Goal: Transaction & Acquisition: Purchase product/service

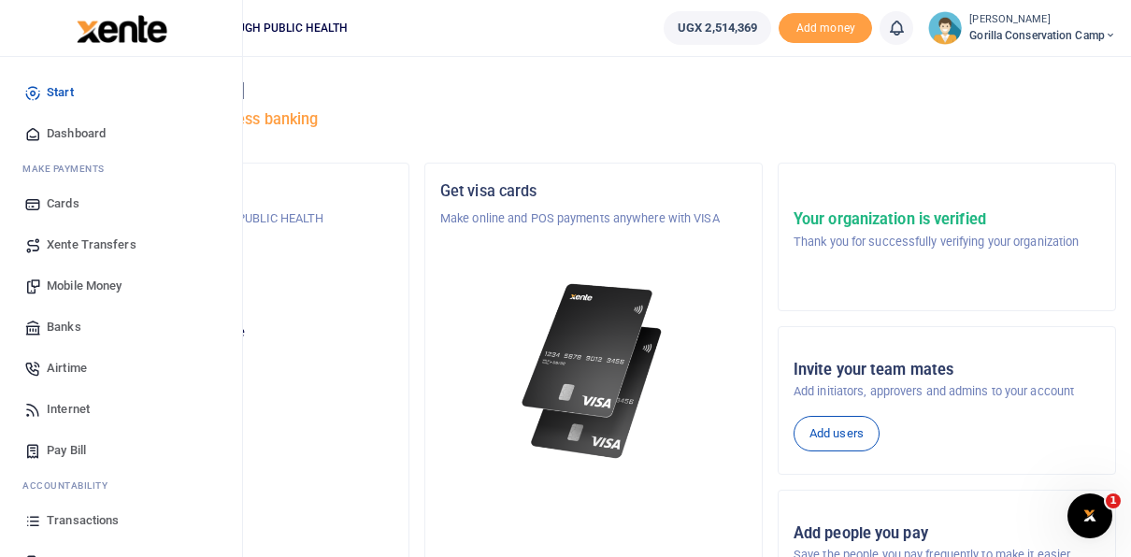
click at [98, 287] on span "Mobile Money" at bounding box center [84, 286] width 75 height 19
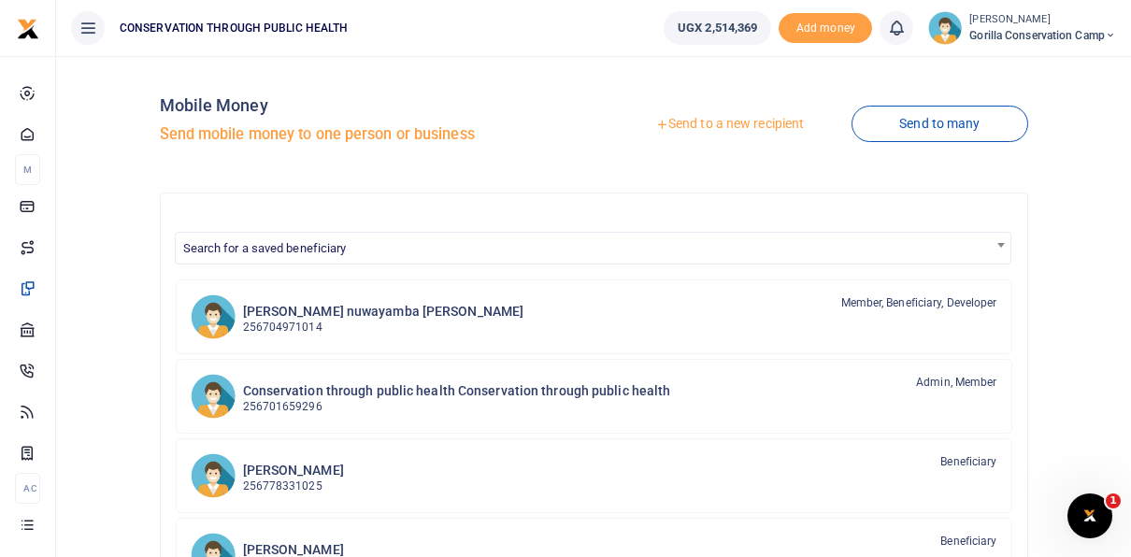
click at [726, 120] on link "Send to a new recipient" at bounding box center [730, 125] width 244 height 34
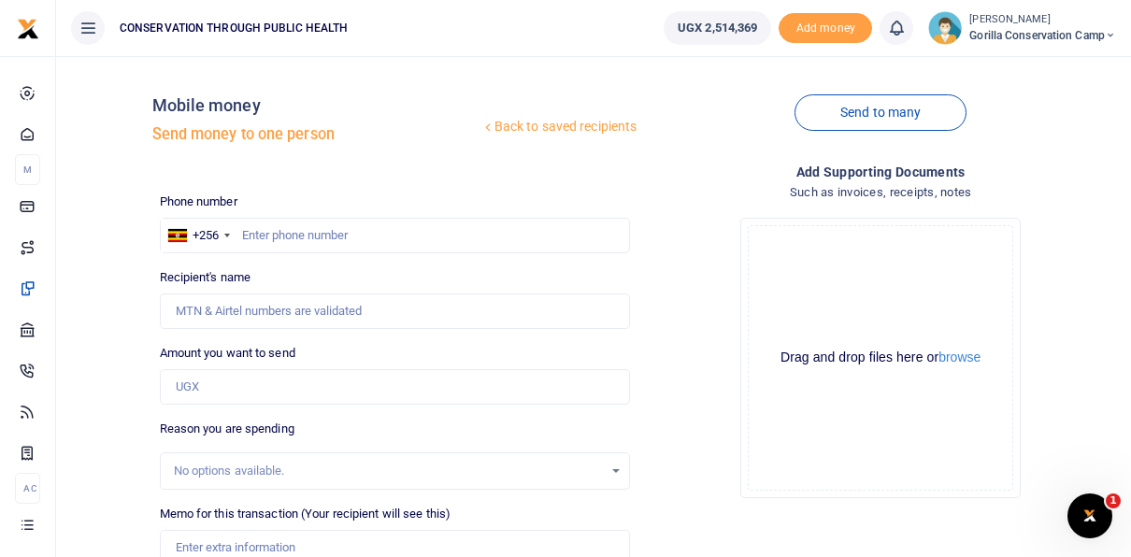
click at [253, 232] on div at bounding box center [565, 278] width 1131 height 557
click at [248, 233] on input "text" at bounding box center [395, 236] width 471 height 36
type input "0776667547"
type input "Alex Twongyeirwe"
type input "0776667547"
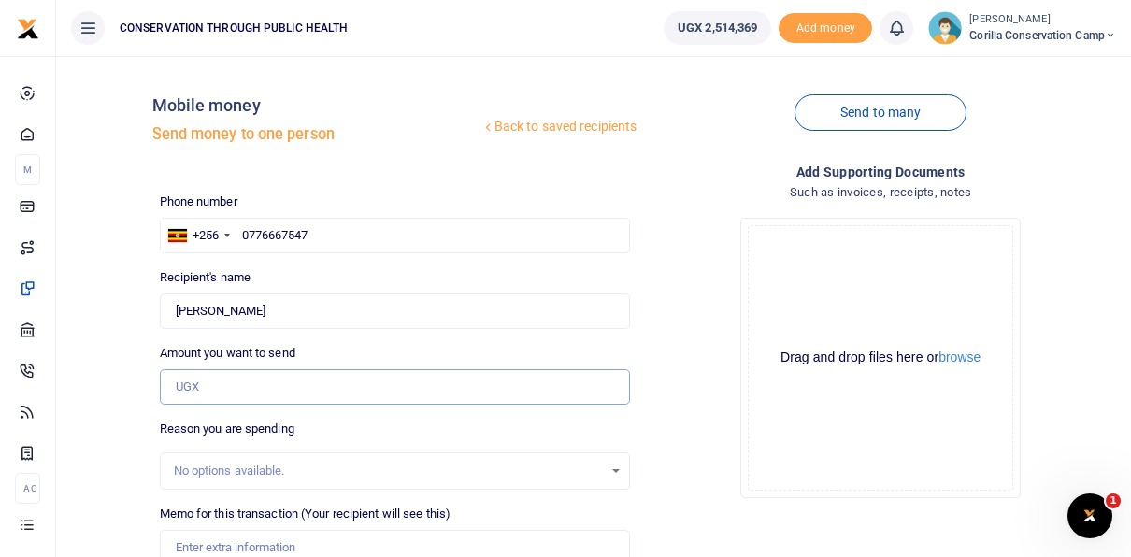
click at [188, 383] on input "Amount you want to send" at bounding box center [395, 387] width 471 height 36
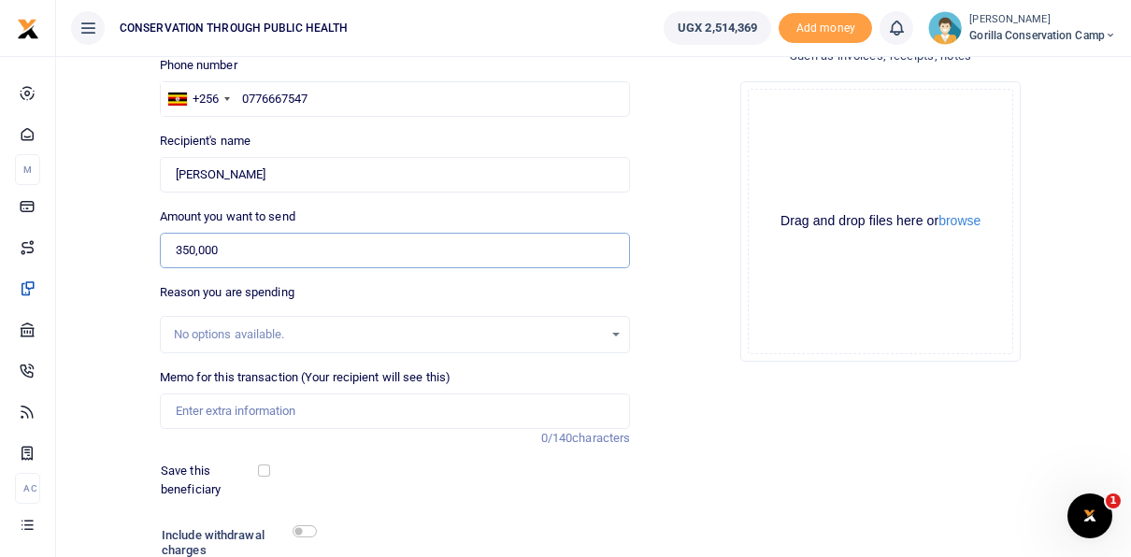
scroll to position [150, 0]
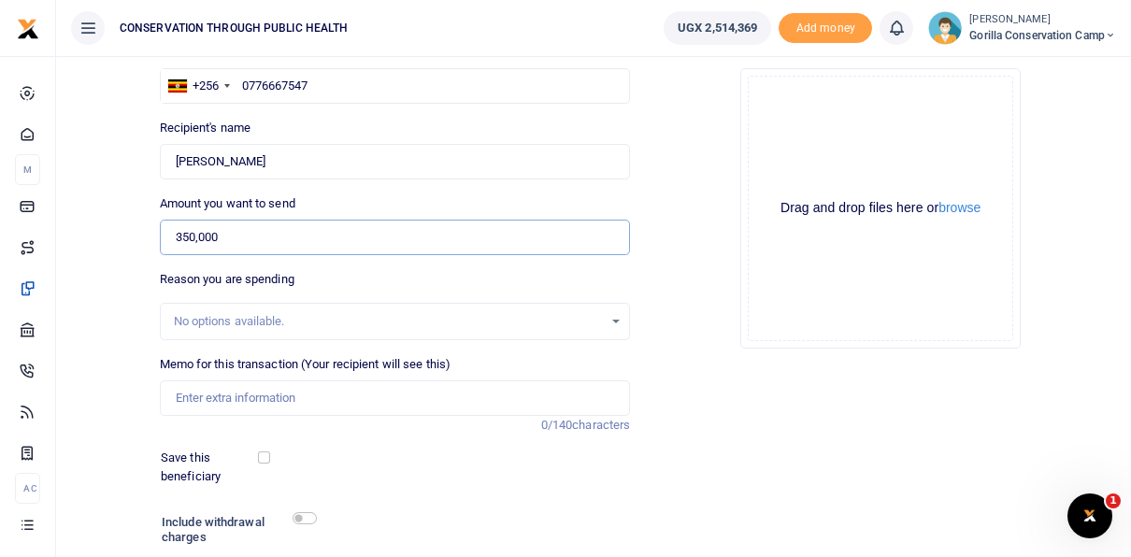
type input "350,000"
click at [202, 395] on input "Memo for this transaction (Your recipient will see this)" at bounding box center [395, 399] width 471 height 36
type input "Airport pick up on 2nd Sept 2025 for Lawrence"
click at [262, 458] on input "checkbox" at bounding box center [264, 458] width 12 height 12
checkbox input "true"
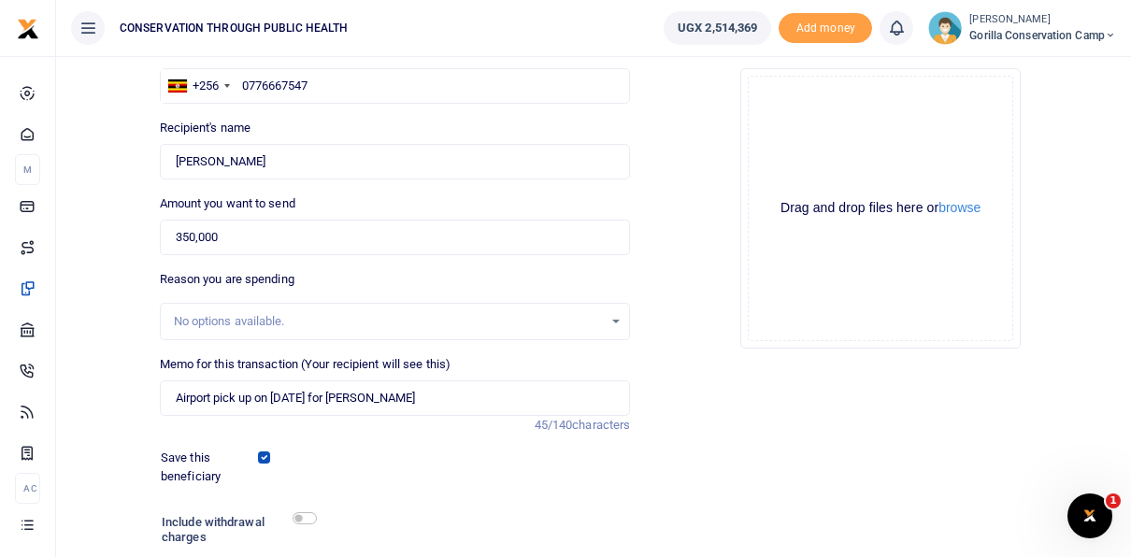
click at [298, 524] on h6 "Include withdrawal charges" at bounding box center [235, 529] width 146 height 29
click at [298, 515] on input "checkbox" at bounding box center [305, 518] width 24 height 12
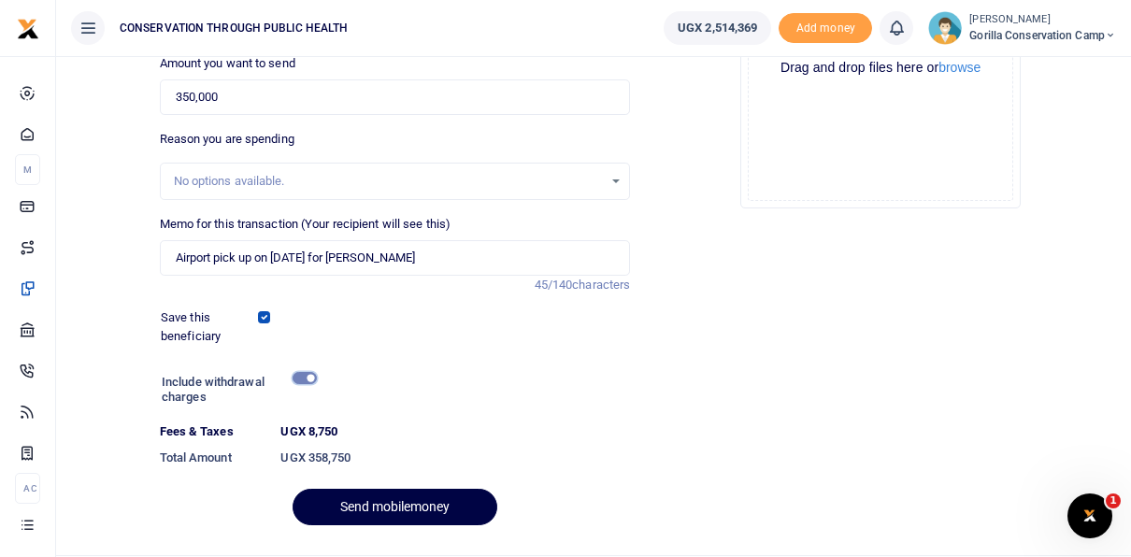
scroll to position [299, 0]
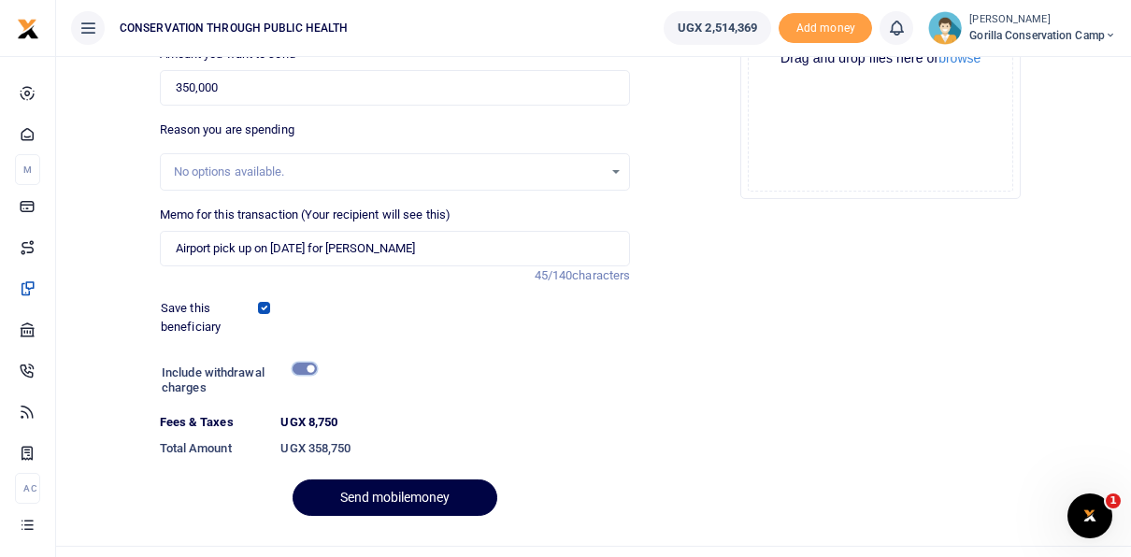
click at [301, 370] on input "checkbox" at bounding box center [305, 369] width 24 height 12
checkbox input "false"
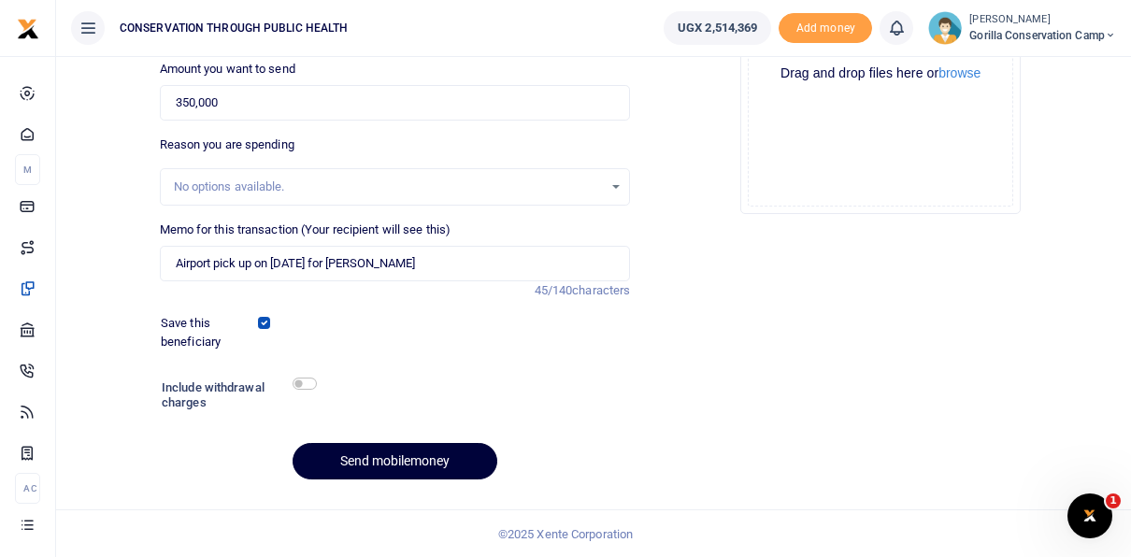
click at [354, 466] on button "Send mobilemoney" at bounding box center [395, 461] width 205 height 36
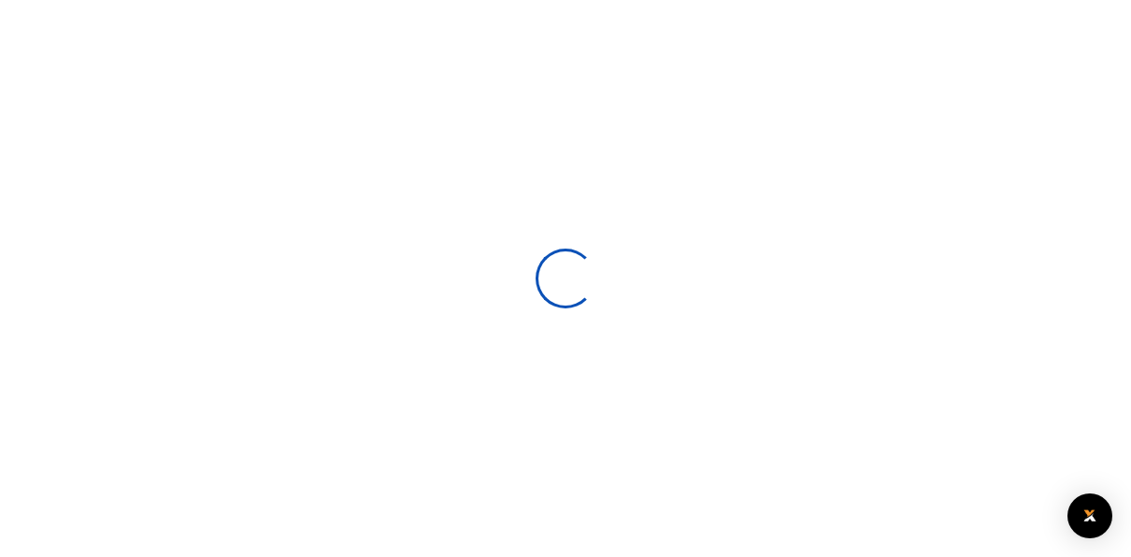
scroll to position [284, 0]
select select
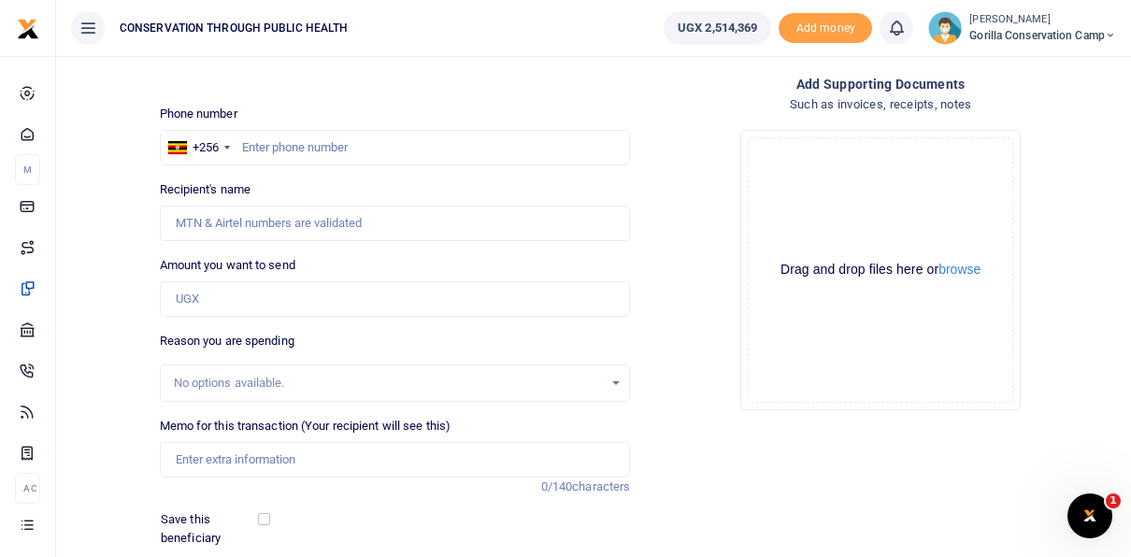
scroll to position [79, 0]
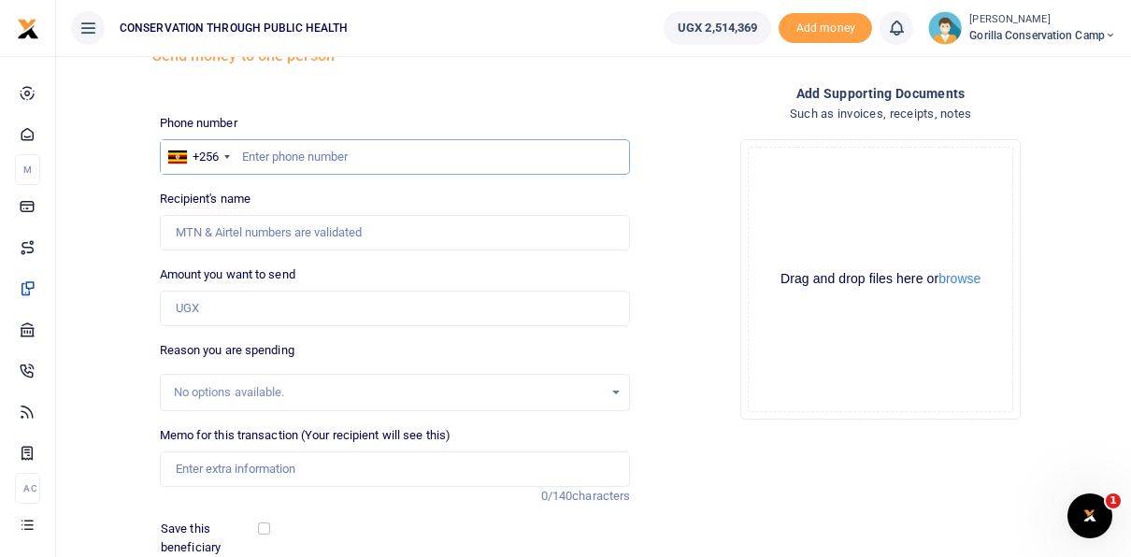
click at [260, 157] on input "text" at bounding box center [395, 157] width 471 height 36
type input "779919850"
type input "Dennis Kayitale"
type input "779919850"
click at [193, 305] on input "Amount you want to send" at bounding box center [395, 309] width 471 height 36
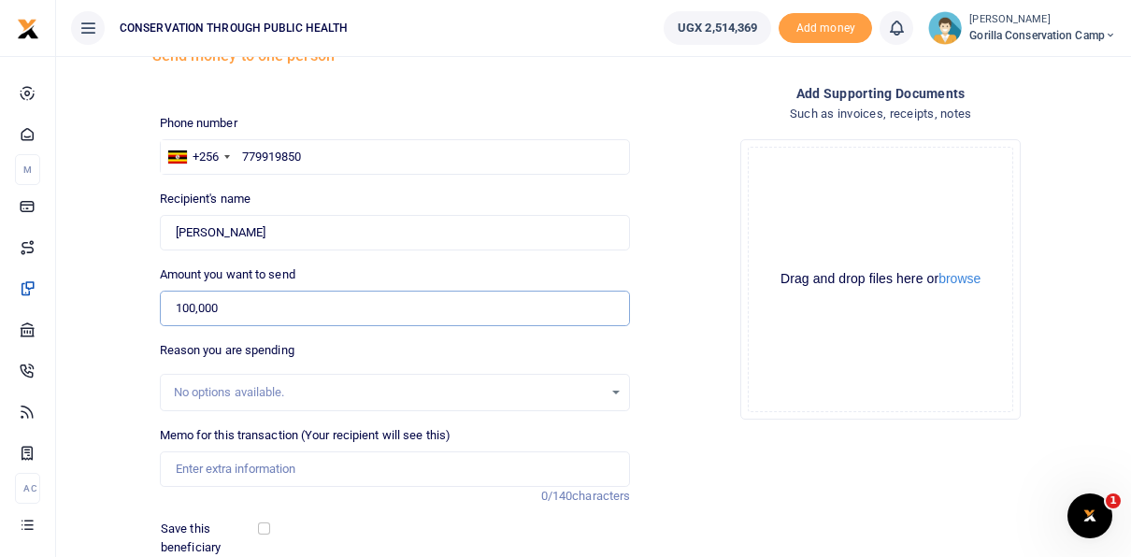
type input "100,000"
click at [196, 468] on input "Memo for this transaction (Your recipient will see this)" at bounding box center [395, 470] width 471 height 36
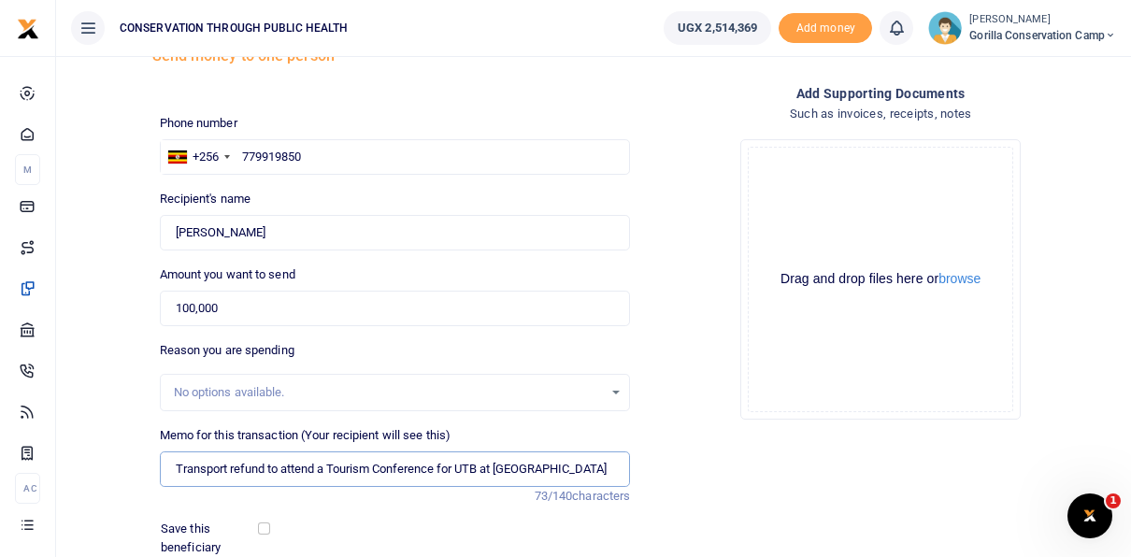
type input "Transport refund to attend a Tourism Conference for UTB at Hotel Africana"
click at [265, 524] on input "checkbox" at bounding box center [264, 529] width 12 height 12
checkbox input "true"
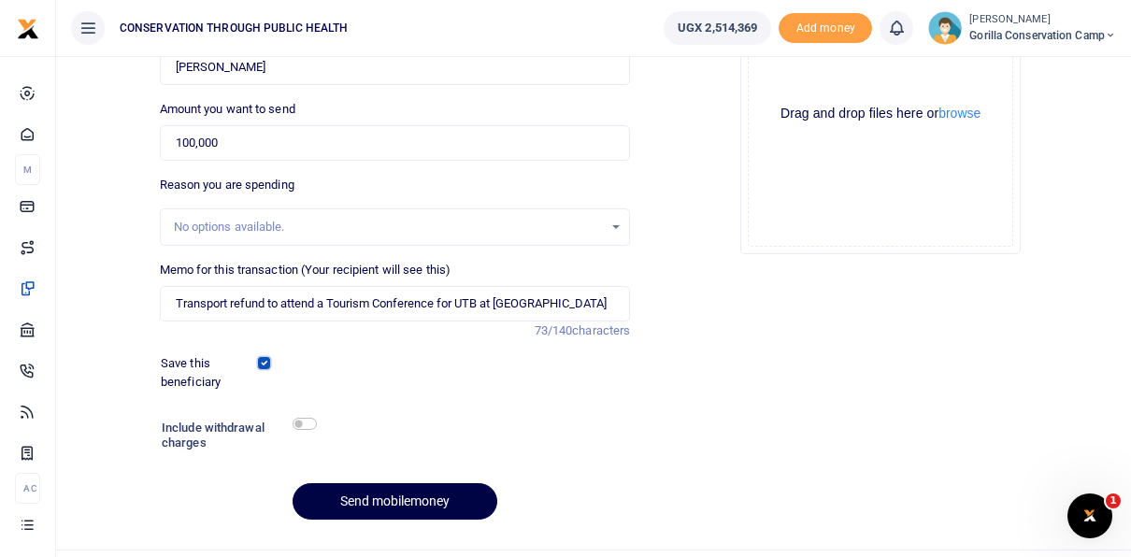
scroll to position [266, 0]
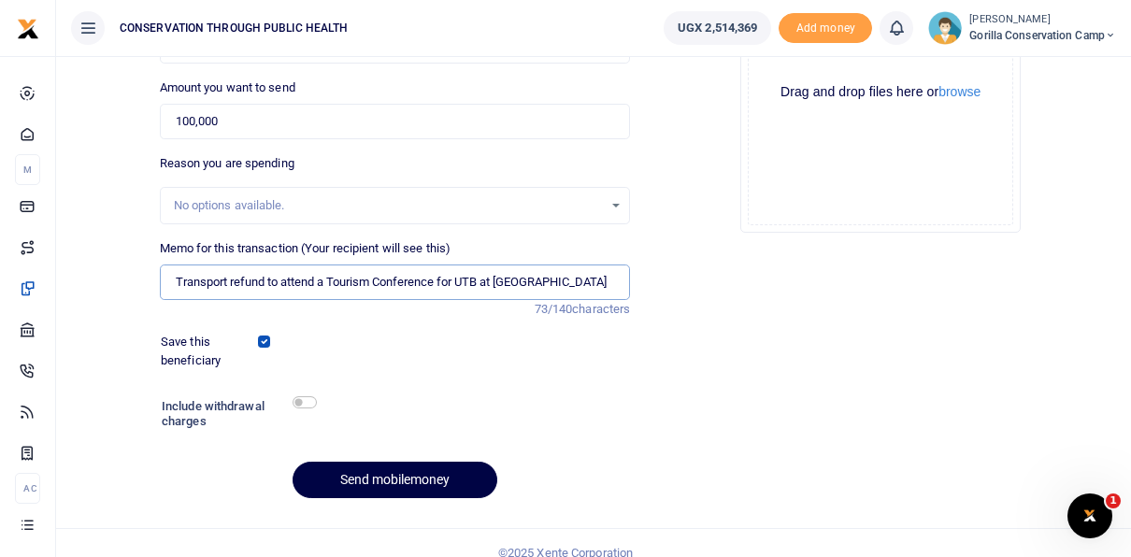
click at [227, 282] on input "Transport refund to attend a Tourism Conference for UTB at Hotel Africana" at bounding box center [395, 283] width 471 height 36
click at [242, 280] on input "Fuel refund to attend a Tourism Conference for UTB at Hotel Africana" at bounding box center [395, 283] width 471 height 36
click at [239, 280] on input "Fuel refund to attend a Tourism Conference for UTB at Hotel Africana" at bounding box center [395, 283] width 471 height 36
click at [609, 282] on input "Fuel refund UBD 198X to attend a Tourism Conference for UTB at Hotel Africana" at bounding box center [395, 283] width 471 height 36
type input "Fuel refund UBD 198X to attend a Tourism Conference for UTB at Hotel Africana"
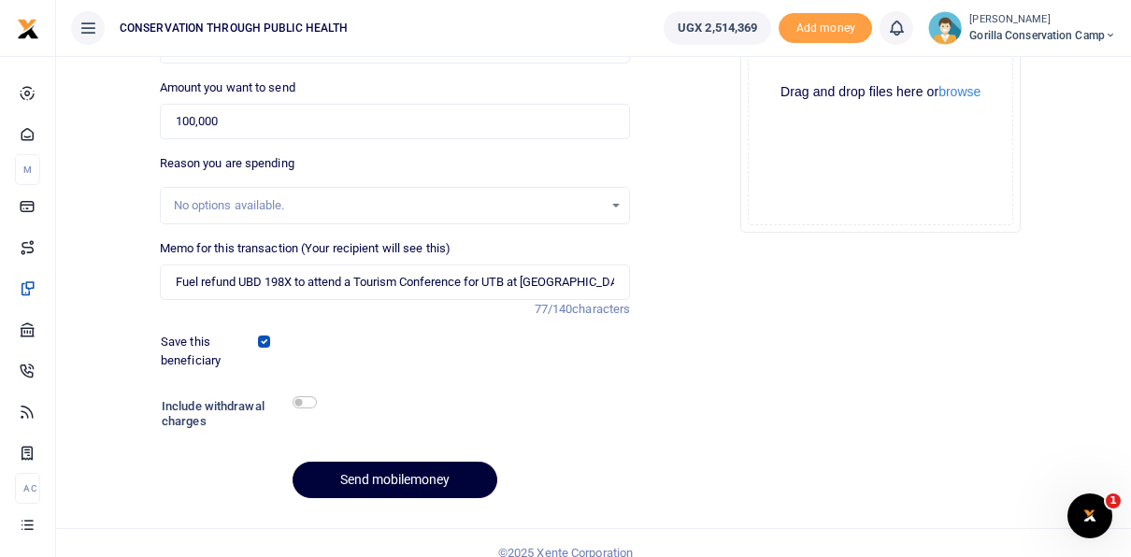
click at [386, 471] on button "Send mobilemoney" at bounding box center [395, 480] width 205 height 36
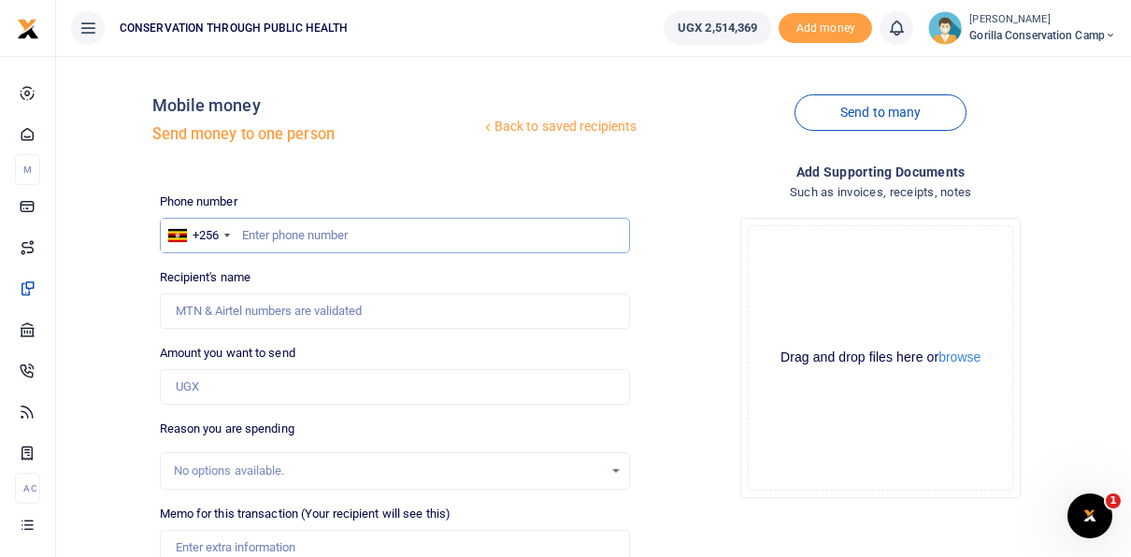
click at [289, 233] on input "text" at bounding box center [395, 236] width 471 height 36
type input "7708333346"
type input "Susan Nabumba"
click at [199, 312] on input "Found" at bounding box center [395, 312] width 471 height 36
click at [304, 236] on input "7708333346" at bounding box center [395, 236] width 471 height 36
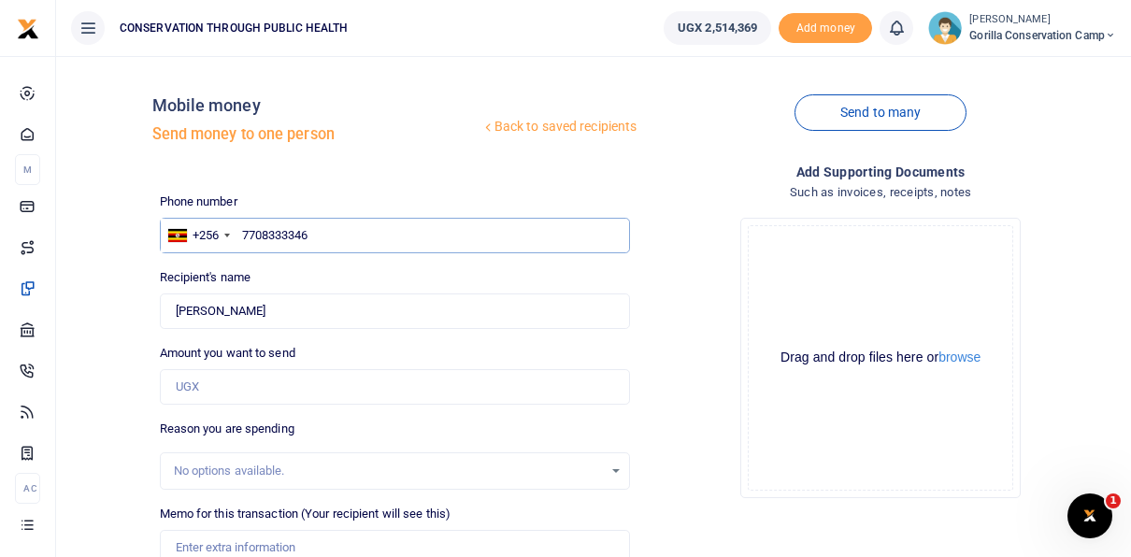
click at [296, 234] on input "7708333346" at bounding box center [395, 236] width 471 height 36
type input "770833346"
type input "[PERSON_NAME]"
click at [321, 234] on input "770833346" at bounding box center [395, 236] width 471 height 36
type input "770833346"
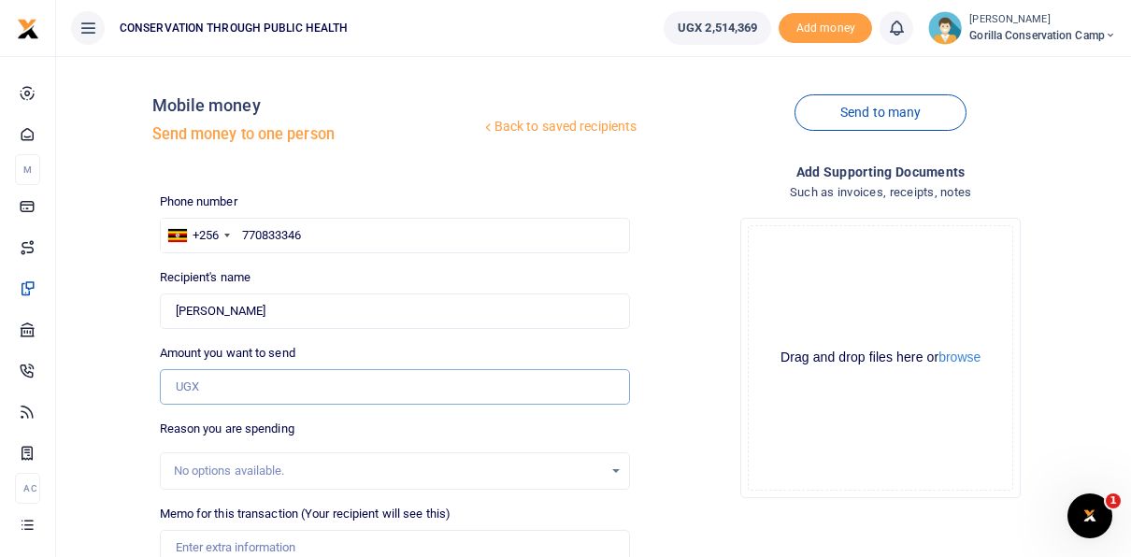
click at [204, 382] on input "Amount you want to send" at bounding box center [395, 387] width 471 height 36
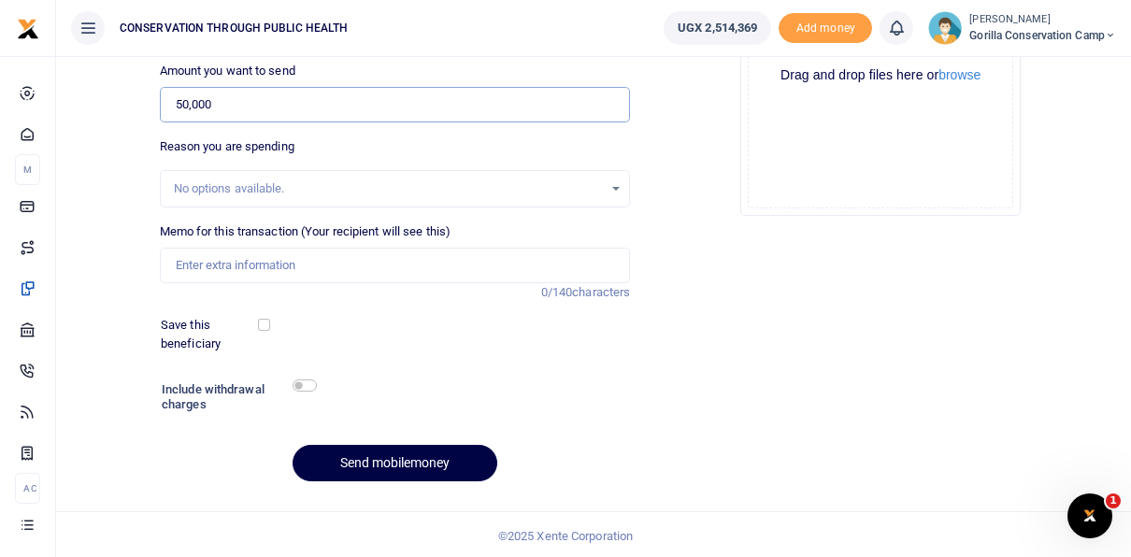
scroll to position [284, 0]
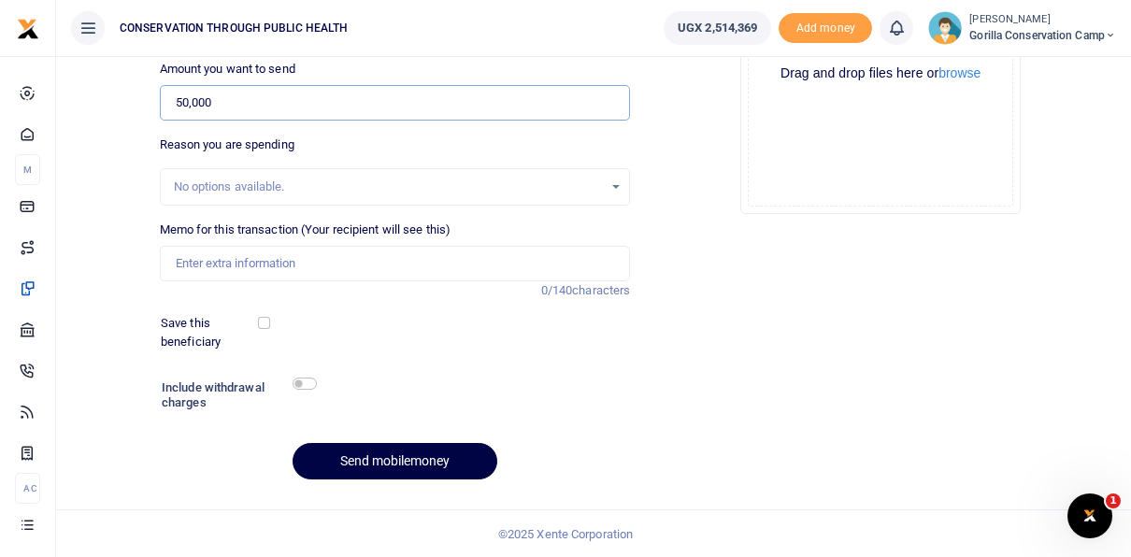
type input "50,000"
click at [199, 255] on input "Memo for this transaction (Your recipient will see this)" at bounding box center [395, 264] width 471 height 36
type input "Transport to buy gorilla permits at UWA"
click at [263, 324] on input "checkbox" at bounding box center [264, 323] width 12 height 12
checkbox input "true"
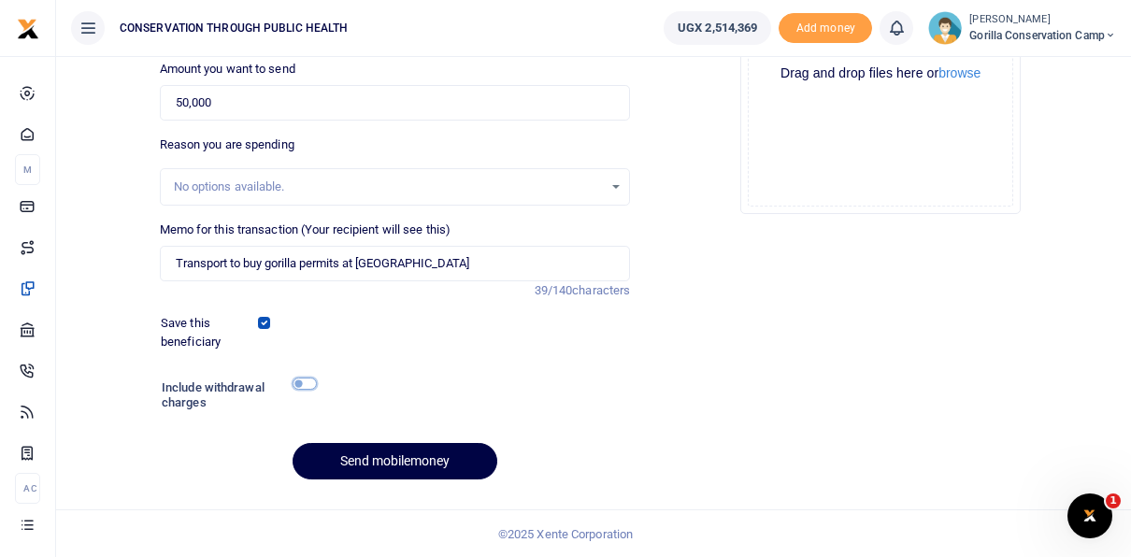
click at [298, 387] on input "checkbox" at bounding box center [305, 384] width 24 height 12
checkbox input "true"
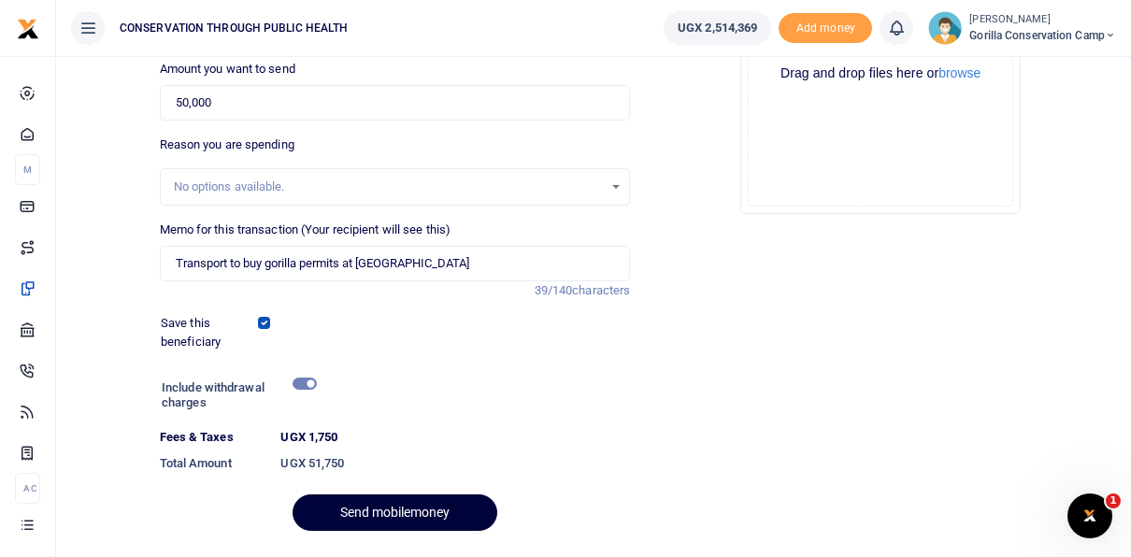
click at [350, 514] on button "Send mobilemoney" at bounding box center [395, 513] width 205 height 36
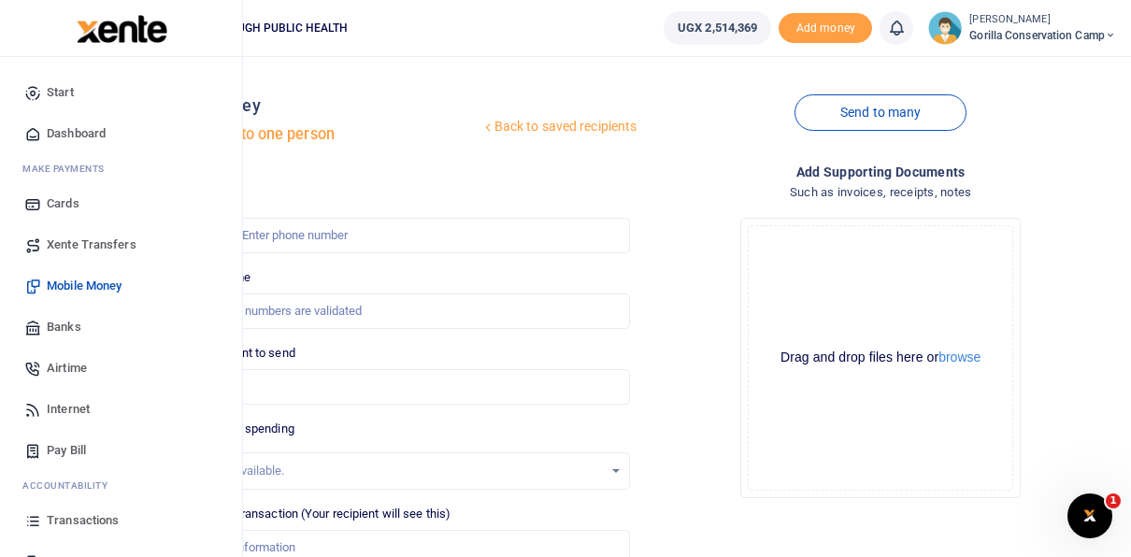
click at [73, 514] on span "Transactions" at bounding box center [83, 520] width 72 height 19
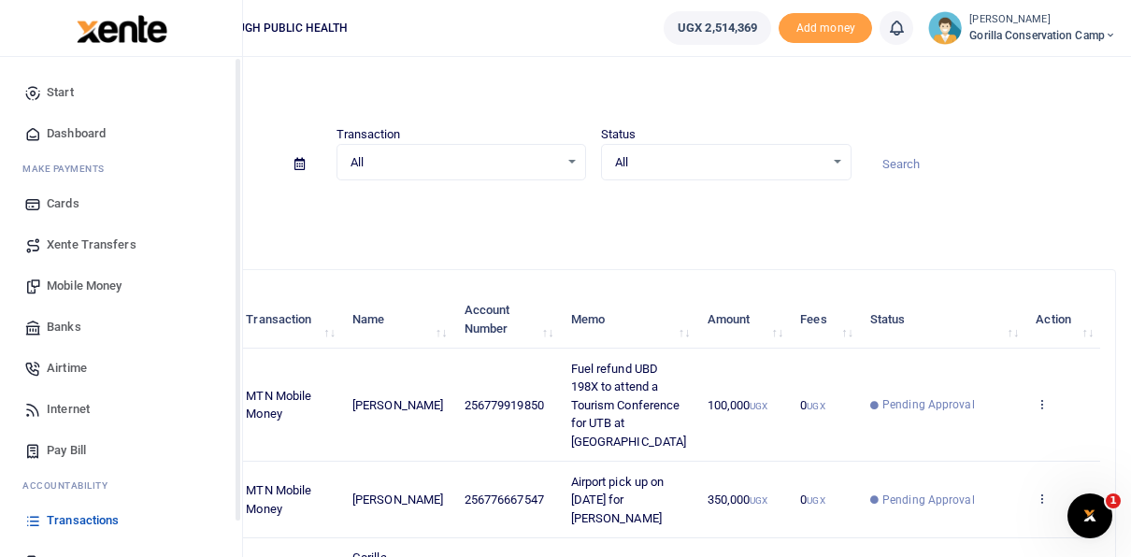
click at [70, 132] on span "Dashboard" at bounding box center [76, 133] width 59 height 19
